Goal: Task Accomplishment & Management: Use online tool/utility

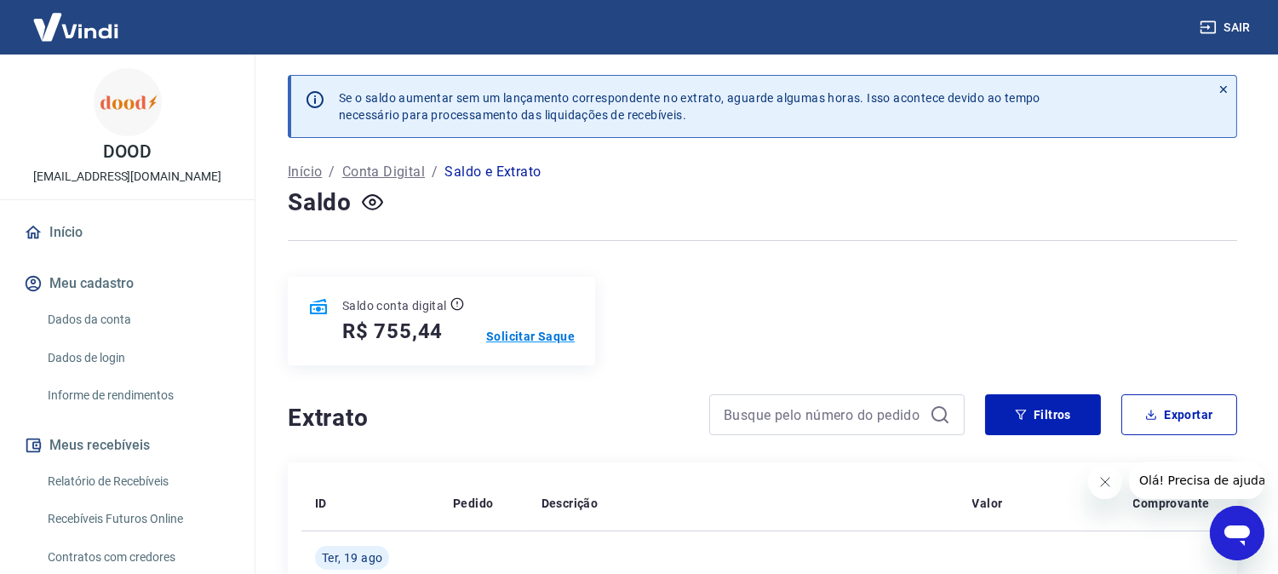
click at [568, 335] on p "Solicitar Saque" at bounding box center [530, 336] width 89 height 17
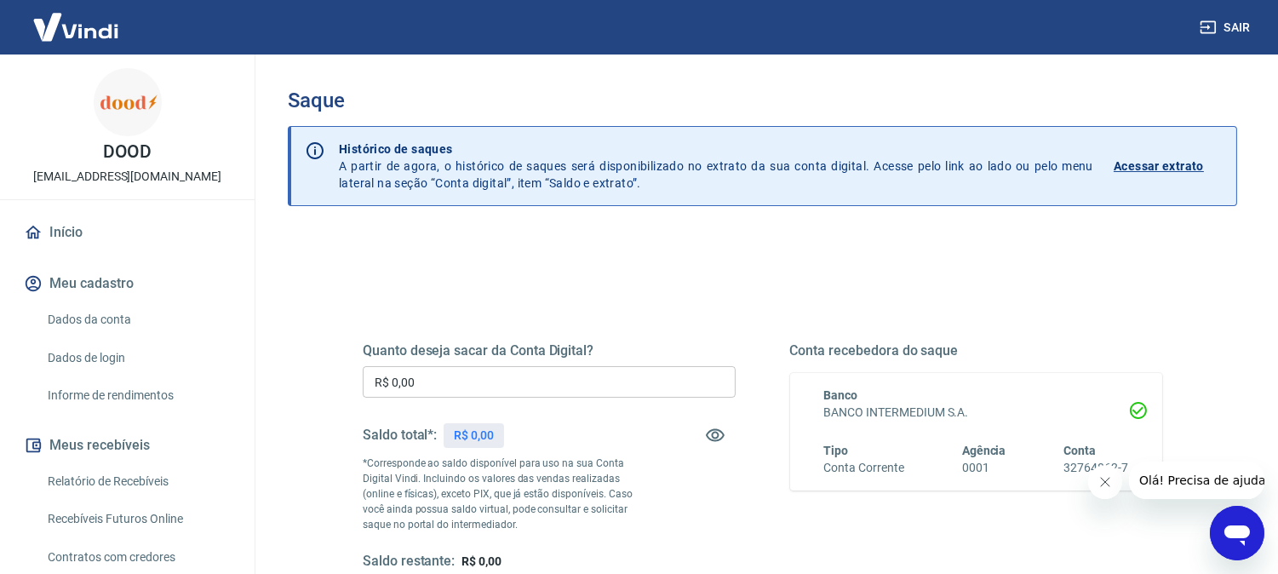
click at [562, 381] on input "R$ 0,00" at bounding box center [549, 382] width 373 height 32
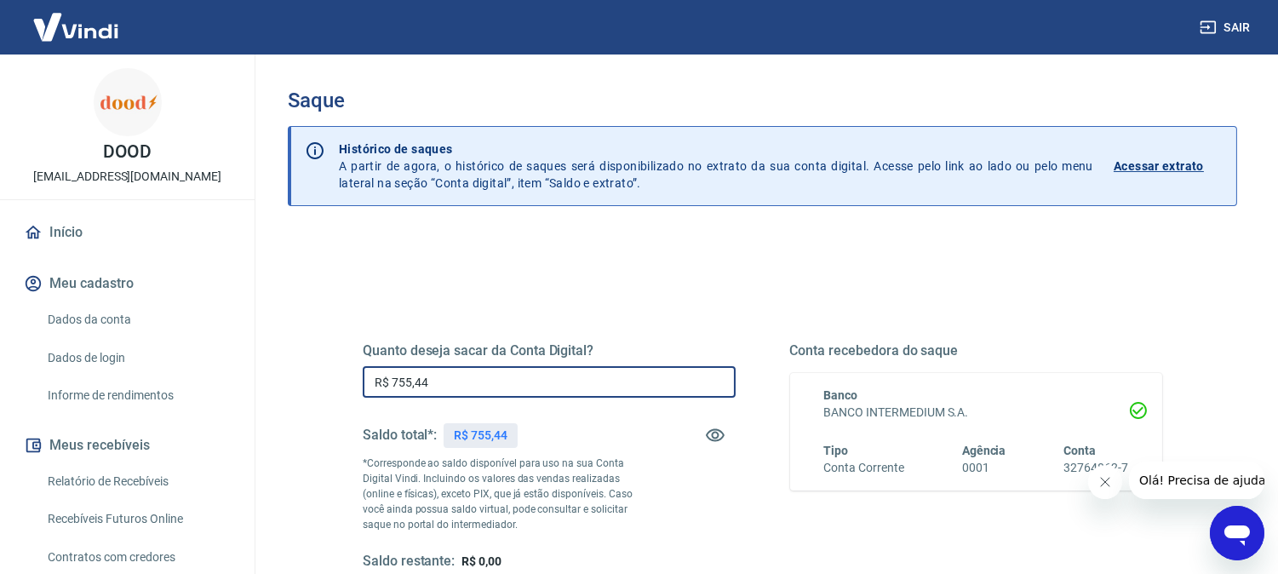
type input "R$ 755,44"
click at [660, 313] on div "Quanto deseja sacar da Conta Digital? R$ 755,44 ​ Saldo total*: R$ 755,44 *Corr…" at bounding box center [763, 471] width 800 height 341
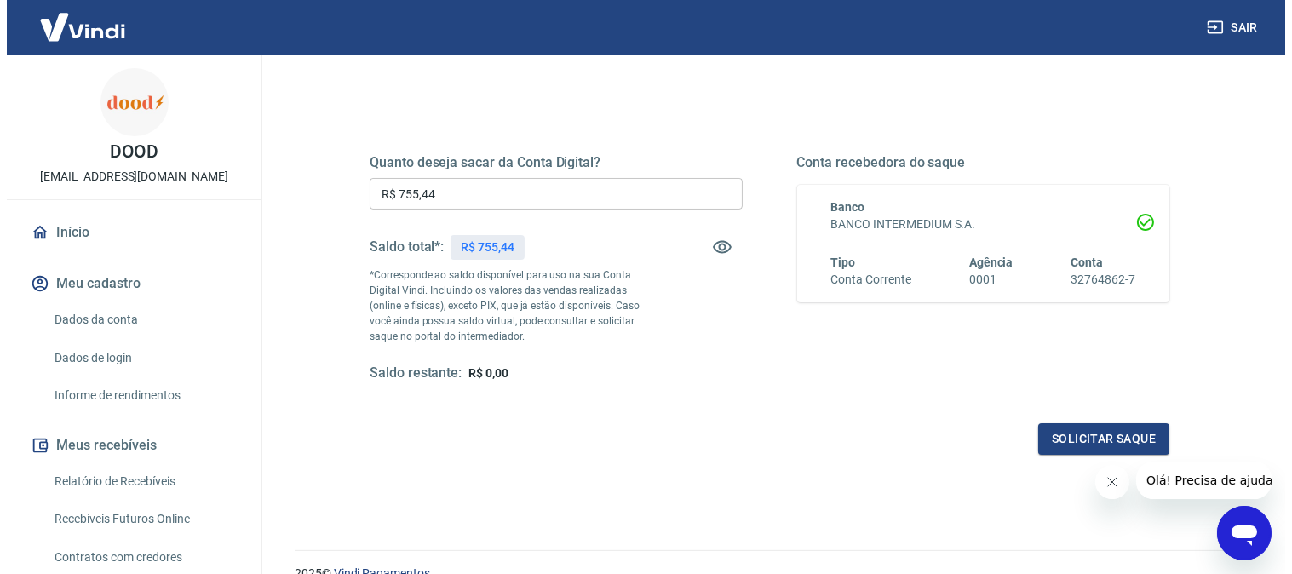
scroll to position [267, 0]
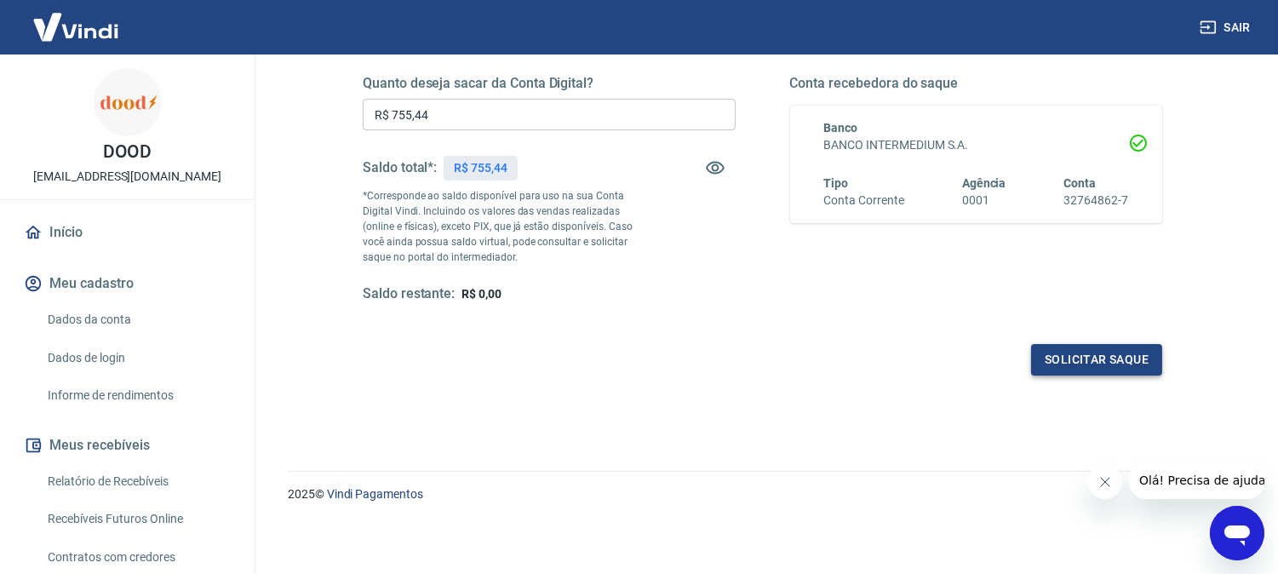
click at [1118, 364] on button "Solicitar saque" at bounding box center [1096, 360] width 131 height 32
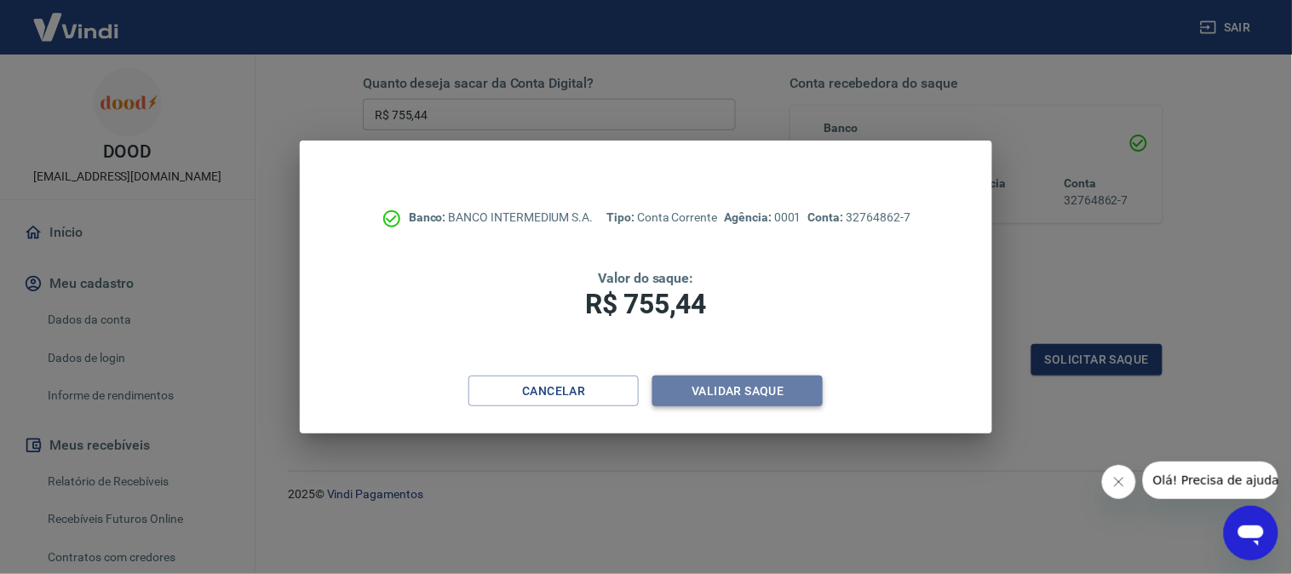
click at [759, 404] on button "Validar saque" at bounding box center [737, 391] width 170 height 32
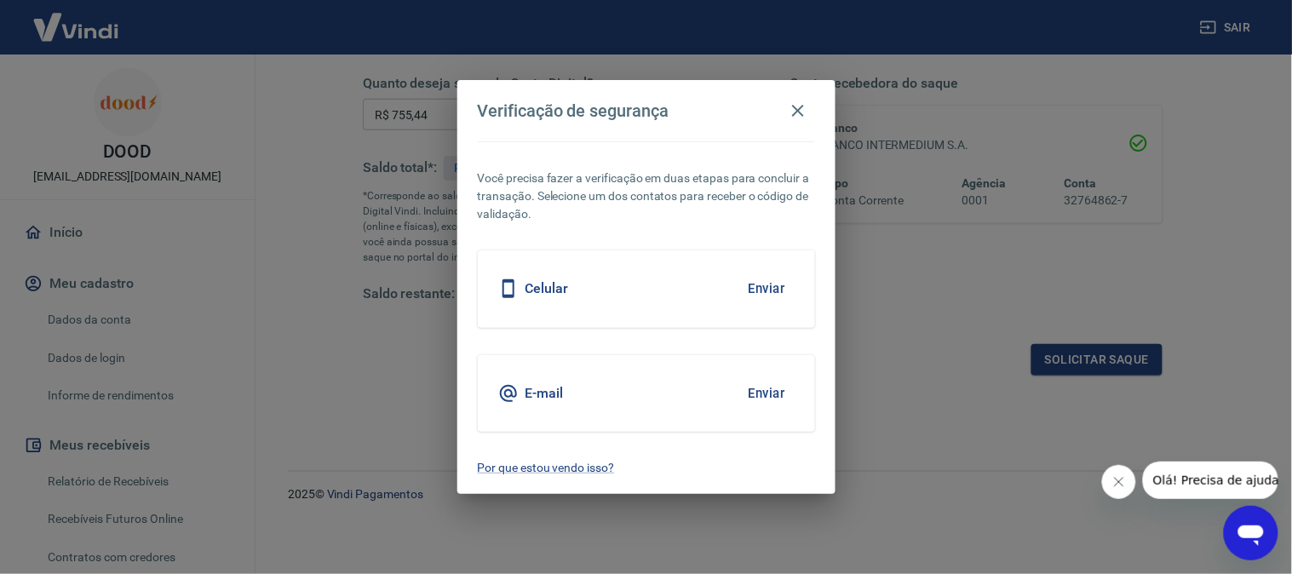
click at [772, 298] on button "Enviar" at bounding box center [766, 289] width 55 height 36
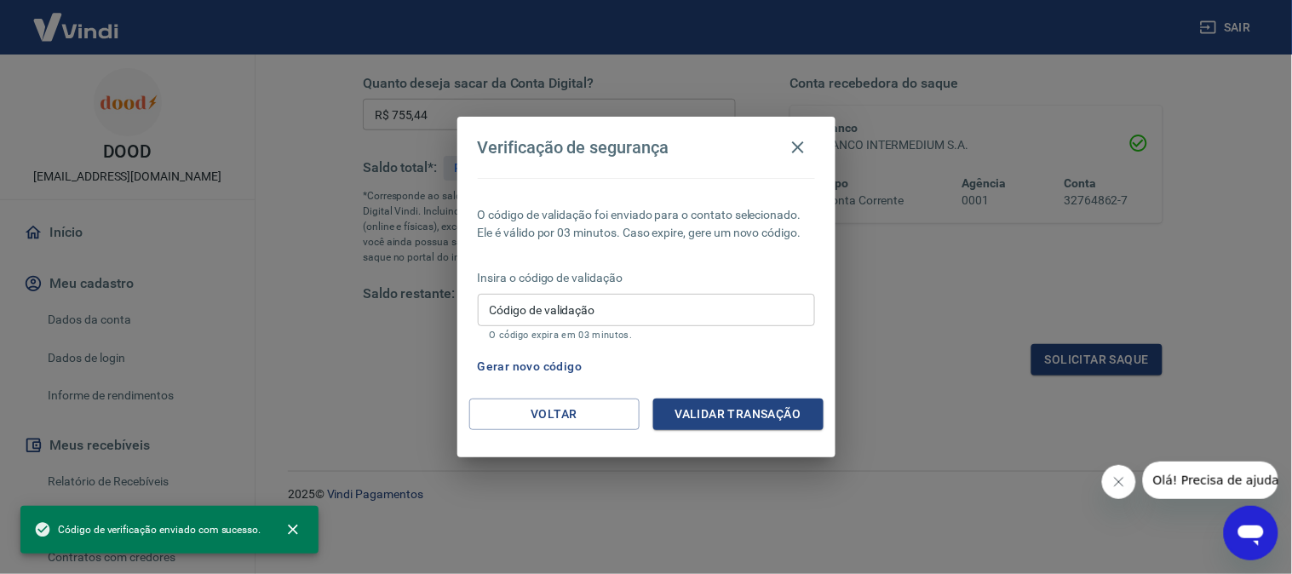
click at [741, 320] on input "Código de validação" at bounding box center [646, 310] width 337 height 32
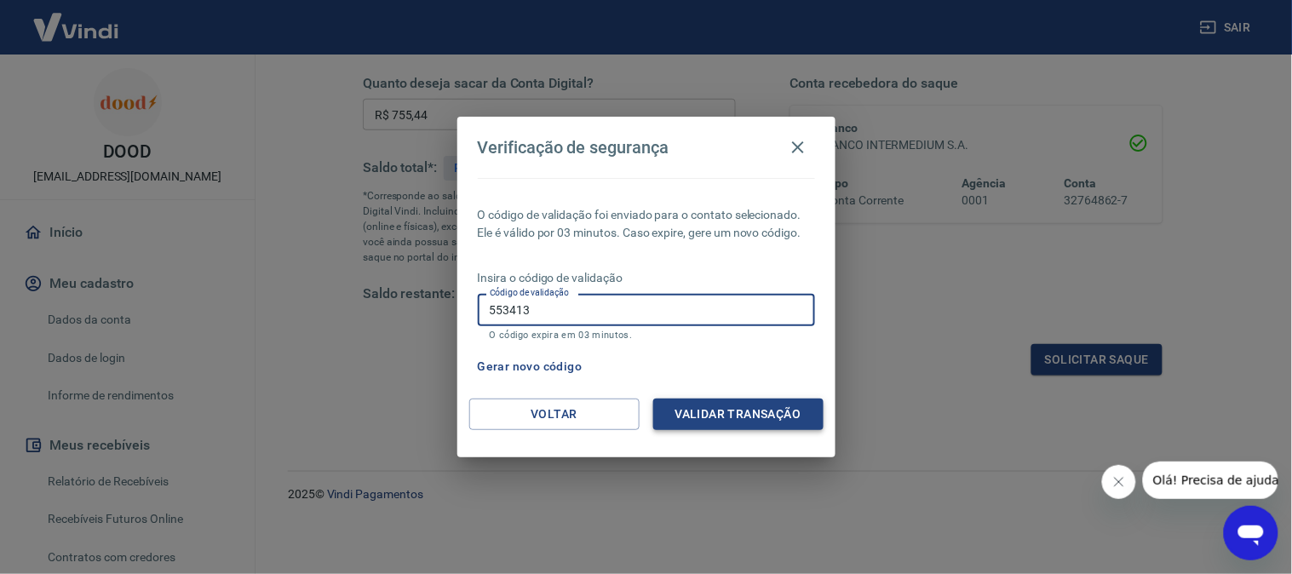
type input "553413"
click at [685, 405] on button "Validar transação" at bounding box center [738, 414] width 170 height 32
